Goal: Check status: Check status

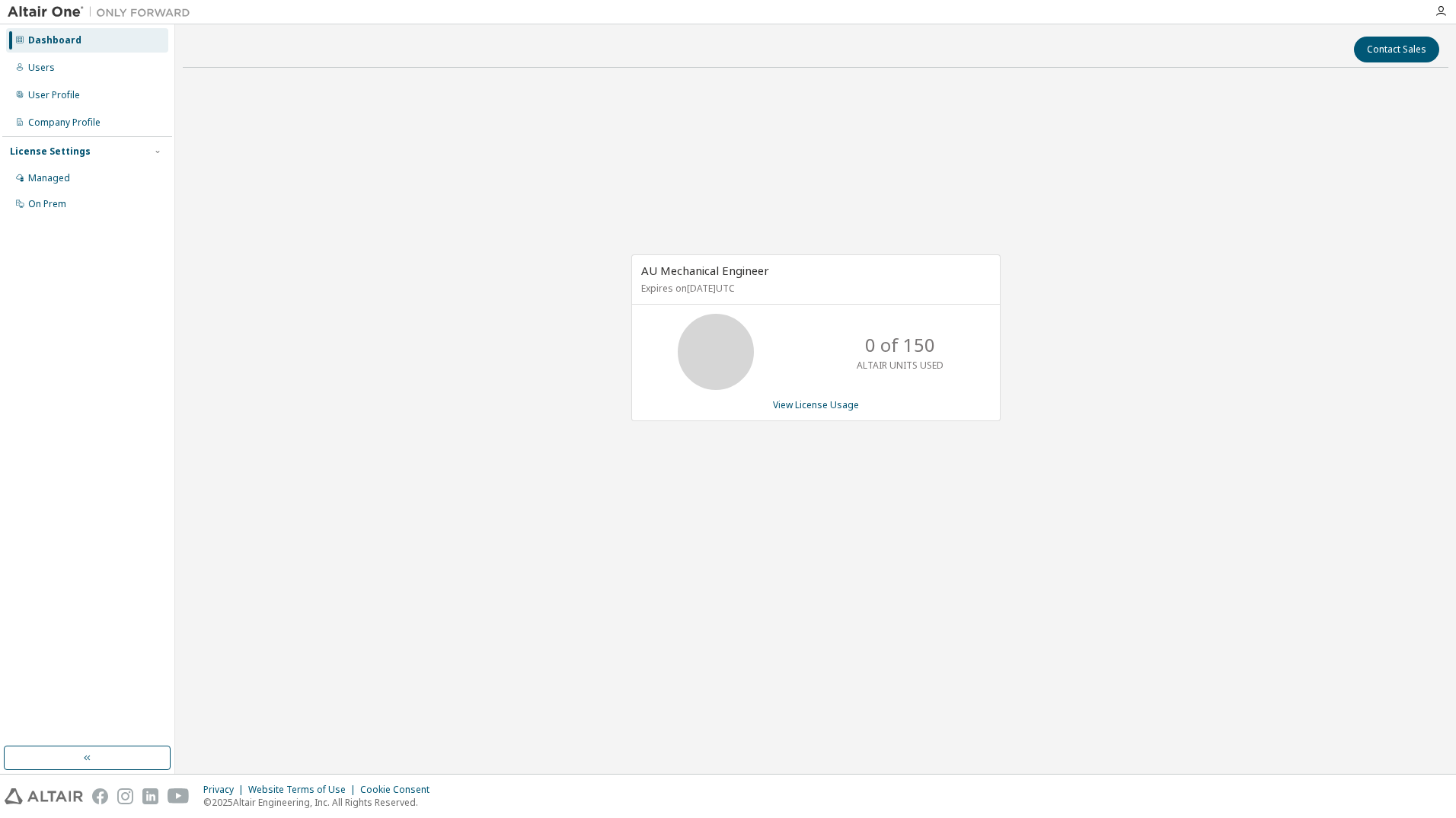
click at [575, 594] on div "AU Mechanical Engineer Expires on [DATE] UTC 0 of 150 ALTAIR UNITS USED View Li…" at bounding box center [816, 346] width 1266 height 532
click at [63, 477] on div "Dashboard Users User Profile Company Profile License Settings Managed On Prem" at bounding box center [87, 385] width 170 height 718
